Goal: Information Seeking & Learning: Learn about a topic

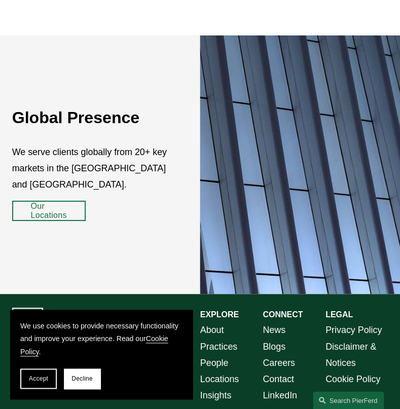
scroll to position [1444, 0]
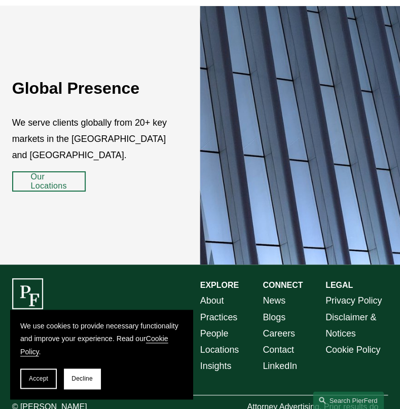
click at [207, 292] on link "About" at bounding box center [212, 300] width 24 height 16
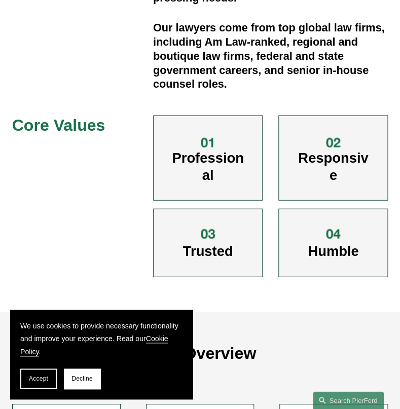
scroll to position [367, 0]
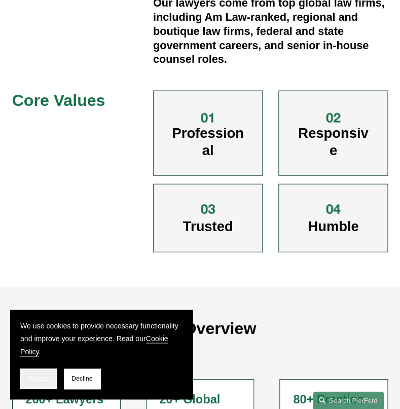
click at [46, 377] on span "Accept" at bounding box center [38, 378] width 19 height 7
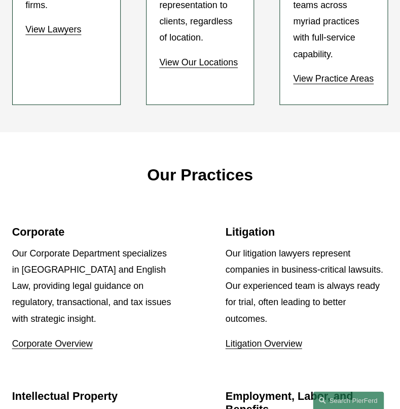
scroll to position [0, 0]
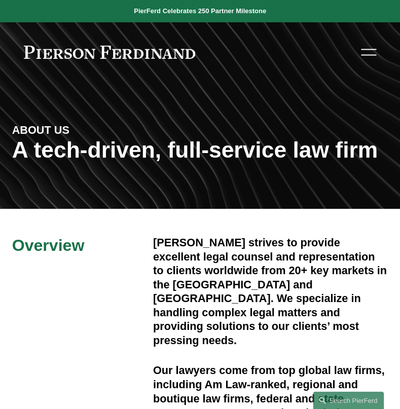
click at [0, 0] on span "News" at bounding box center [0, 0] width 0 height 0
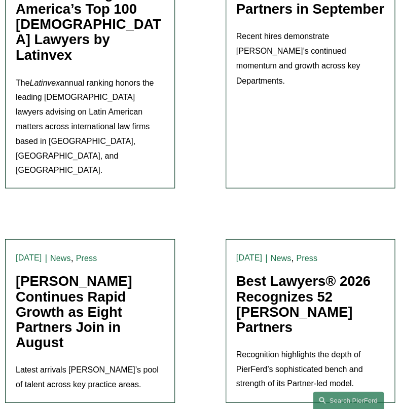
scroll to position [335, 0]
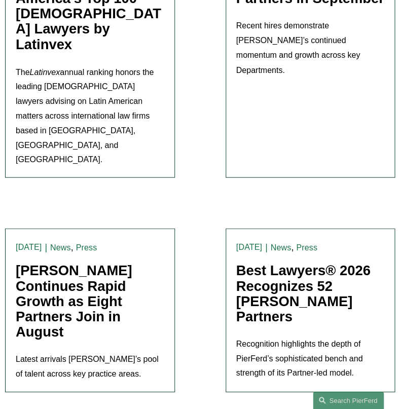
click at [286, 262] on link "Best Lawyers® 2026 Recognizes 52 [PERSON_NAME] Partners" at bounding box center [303, 292] width 134 height 61
